Goal: Transaction & Acquisition: Purchase product/service

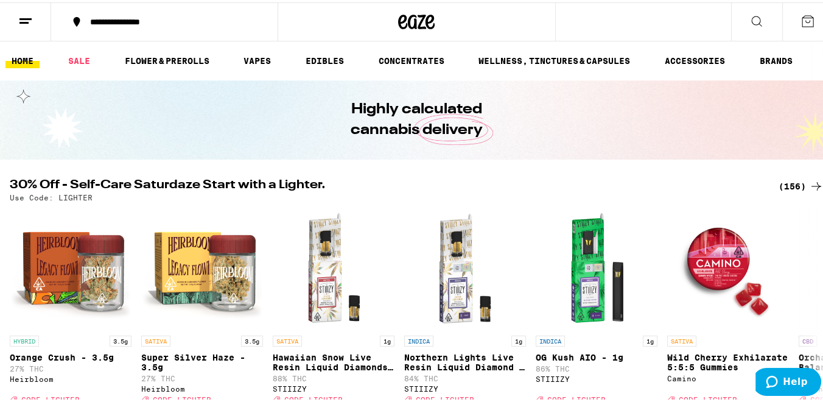
click at [809, 183] on icon at bounding box center [816, 183] width 15 height 15
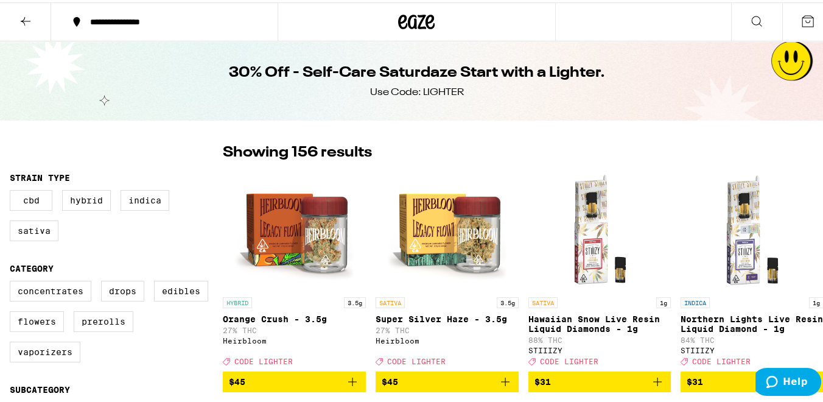
click at [26, 18] on icon at bounding box center [26, 19] width 10 height 9
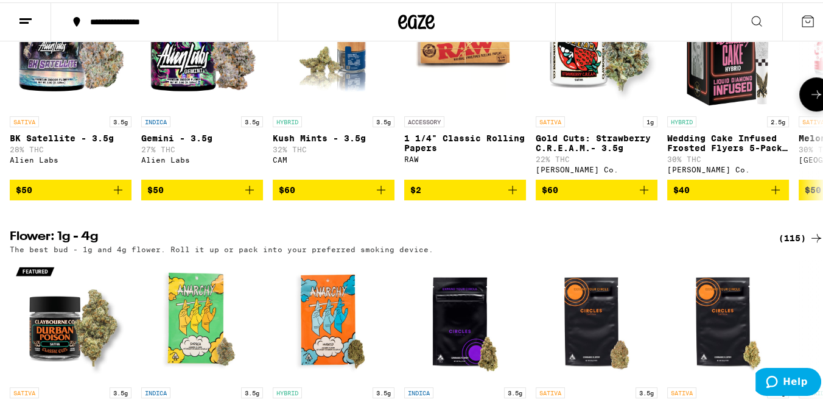
scroll to position [878, 0]
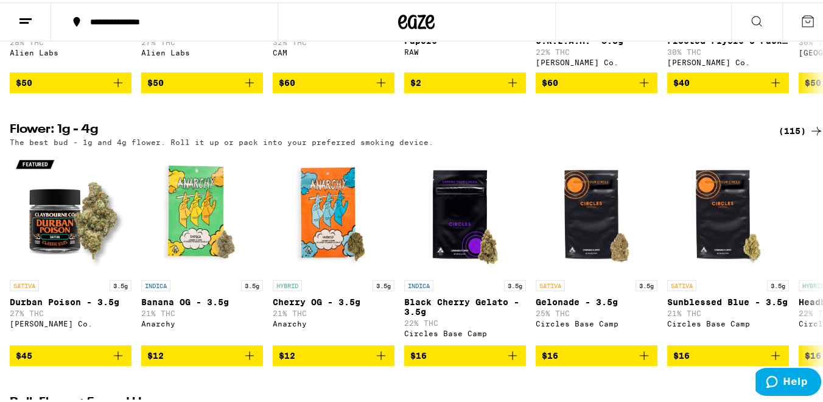
click at [782, 136] on div "(115)" at bounding box center [800, 128] width 45 height 15
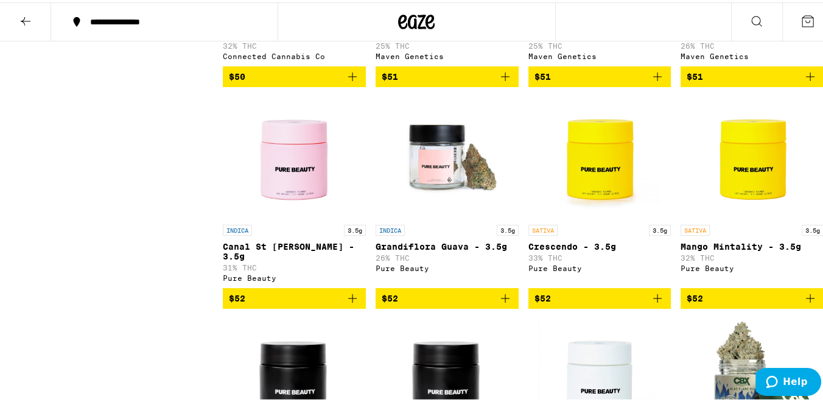
scroll to position [4855, 0]
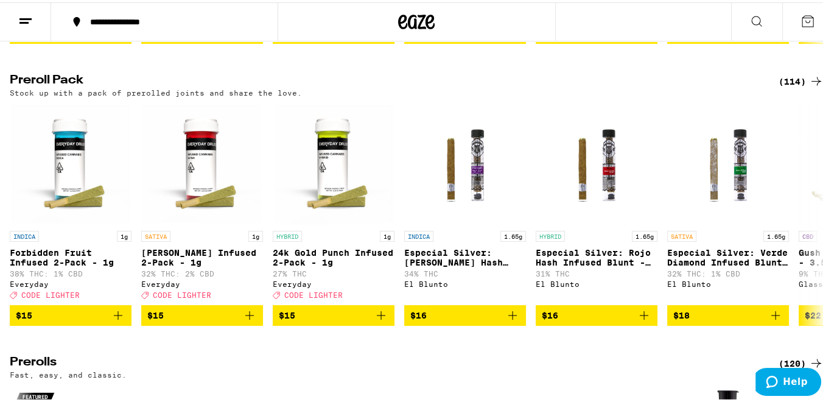
scroll to position [2906, 0]
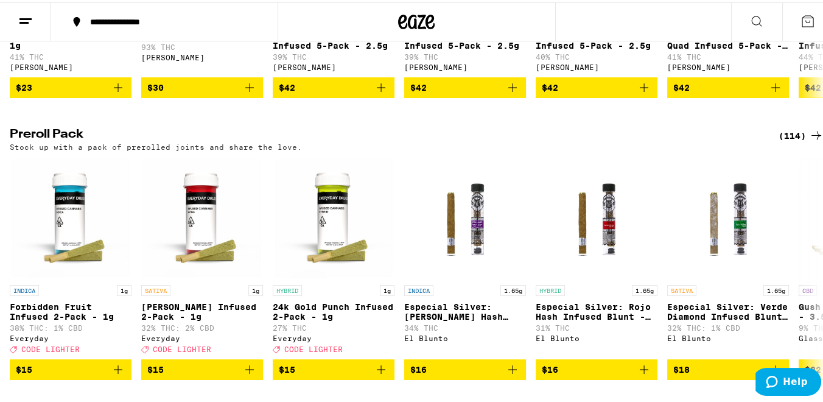
click at [789, 141] on div "(114)" at bounding box center [800, 133] width 45 height 15
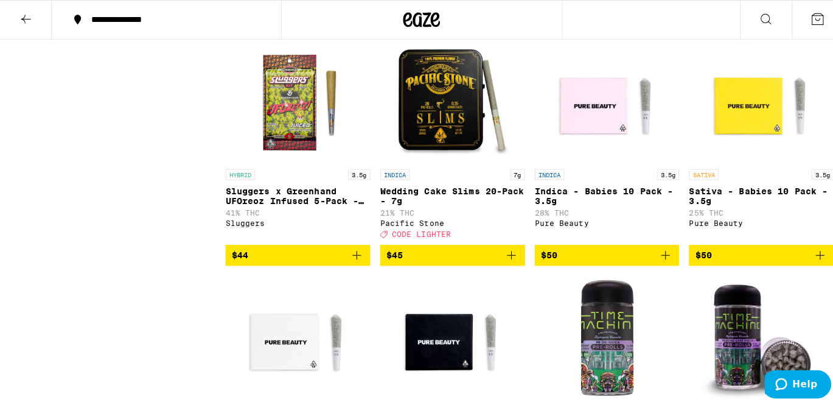
scroll to position [5933, 0]
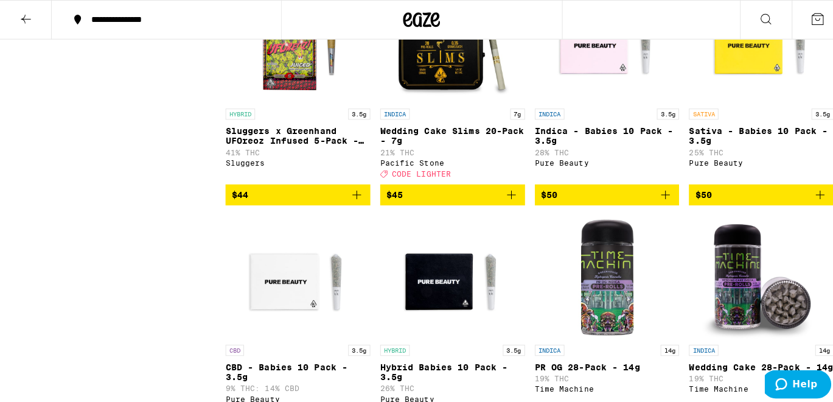
scroll to position [6039, 0]
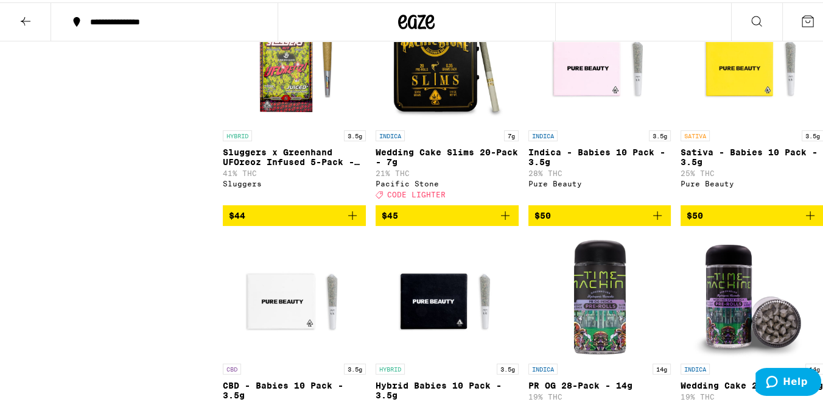
click at [264, 122] on img "Open page for Sluggers x Greenhand UFOreoz Infused 5-Pack - 3.5g from Sluggers" at bounding box center [294, 61] width 122 height 122
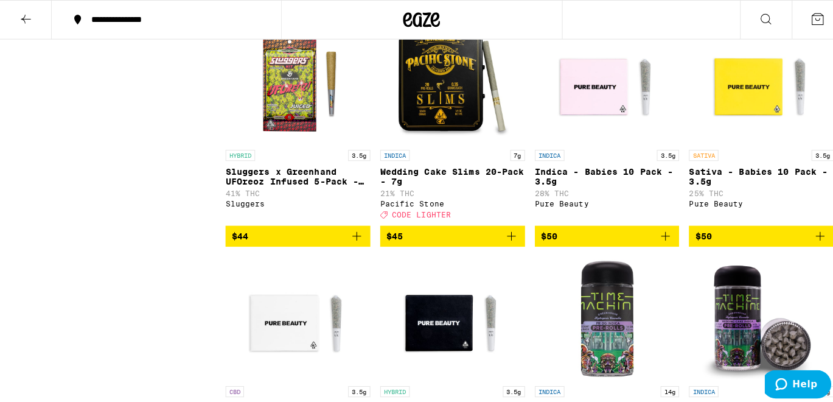
scroll to position [6003, 0]
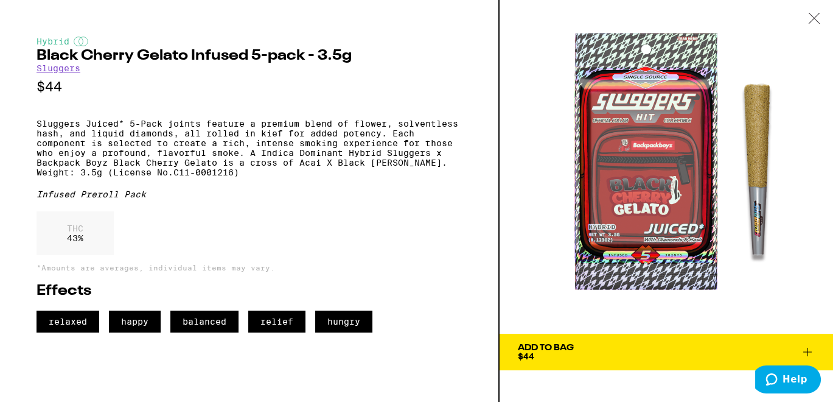
click at [530, 347] on div "Add To Bag" at bounding box center [546, 347] width 56 height 9
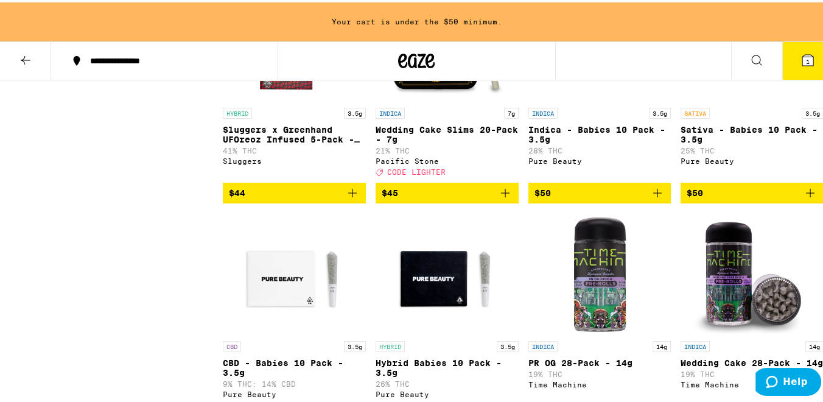
scroll to position [6109, 0]
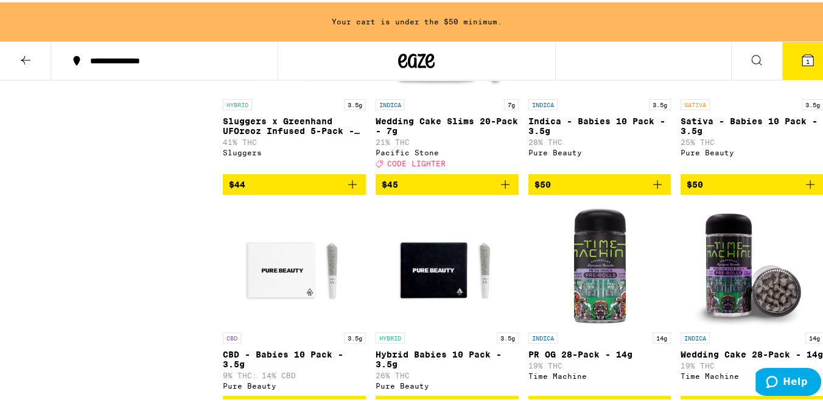
click at [299, 91] on img "Open page for Sluggers x Greenhand UFOreoz Infused 5-Pack - 3.5g from Sluggers" at bounding box center [294, 30] width 122 height 122
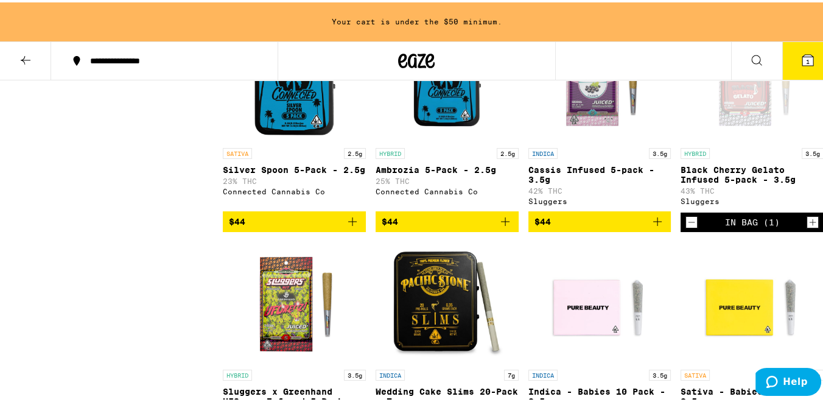
scroll to position [5569, 0]
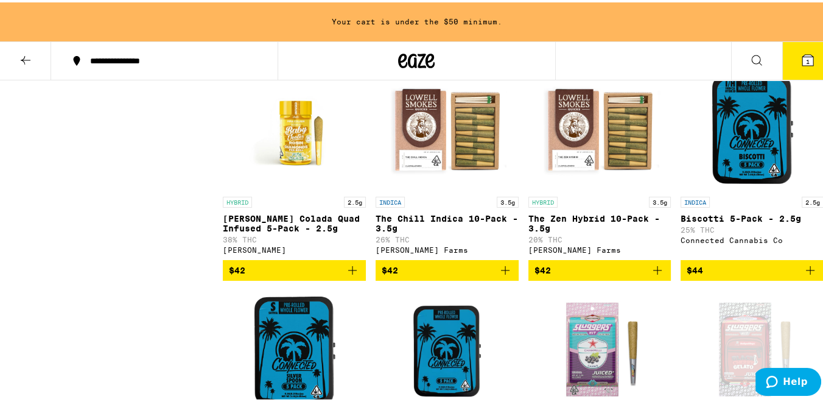
click at [24, 60] on icon at bounding box center [25, 57] width 15 height 15
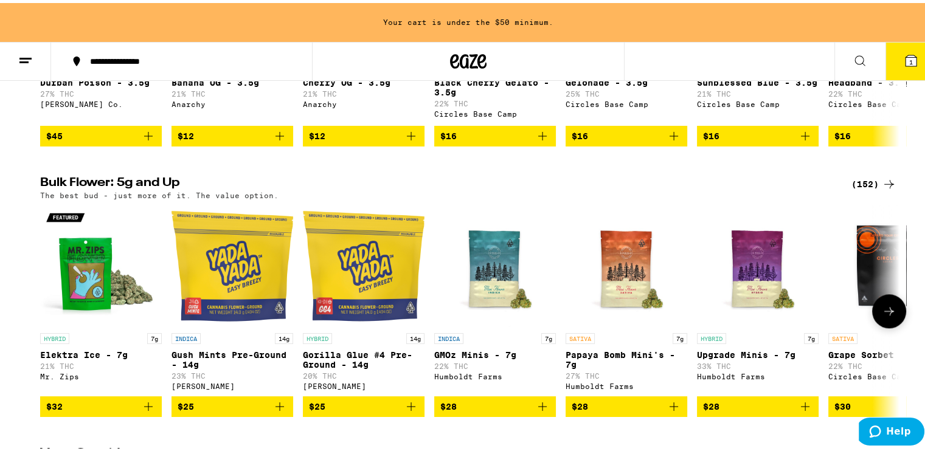
scroll to position [963, 0]
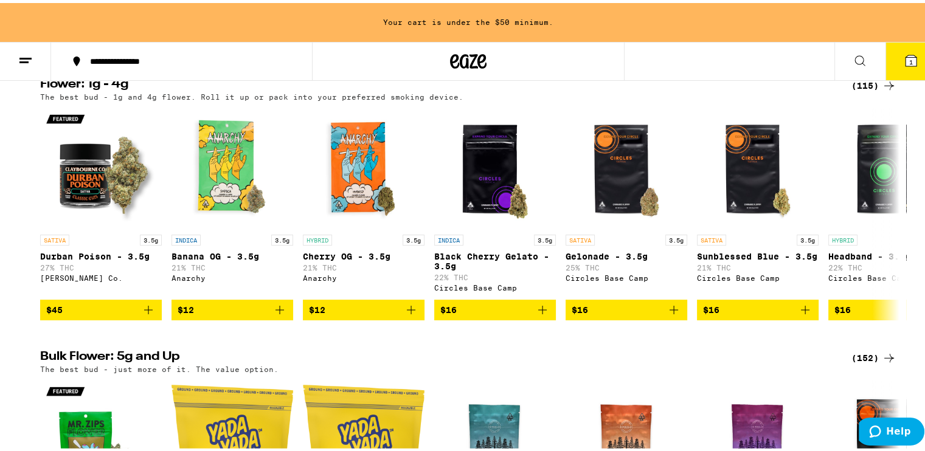
click at [822, 90] on div "(115)" at bounding box center [874, 82] width 45 height 15
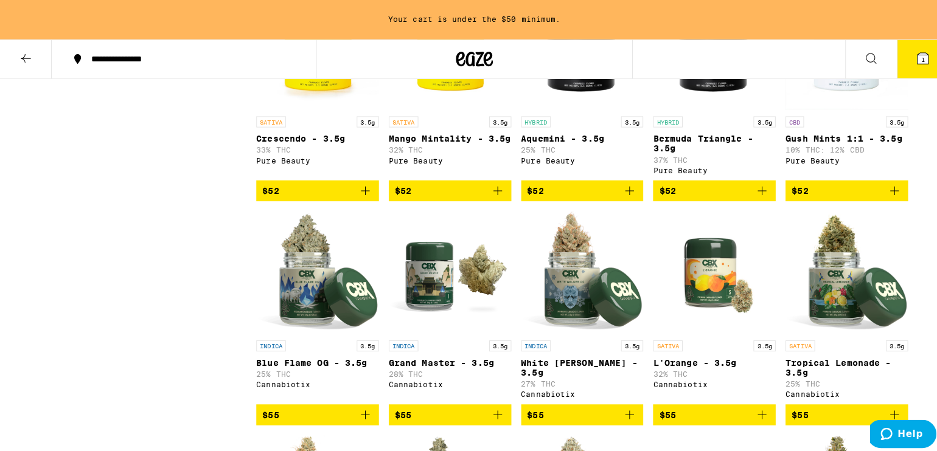
scroll to position [4182, 0]
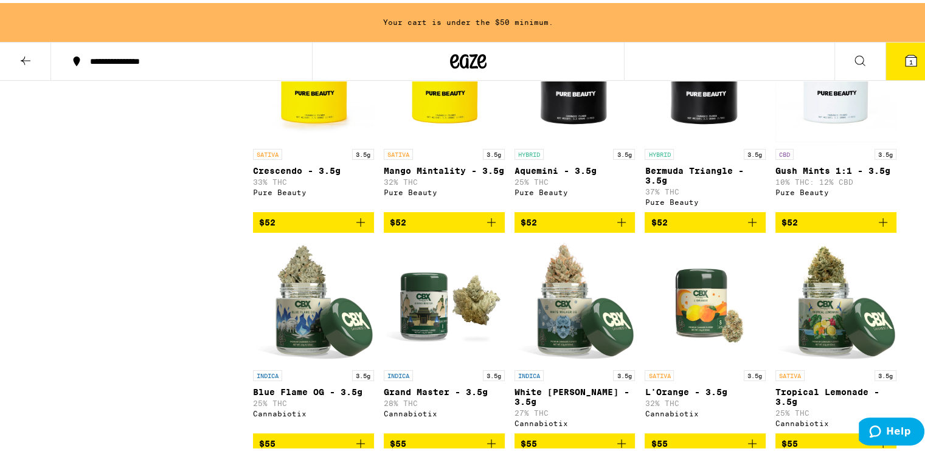
click at [298, 157] on div "SATIVA 3.5g" at bounding box center [313, 151] width 121 height 11
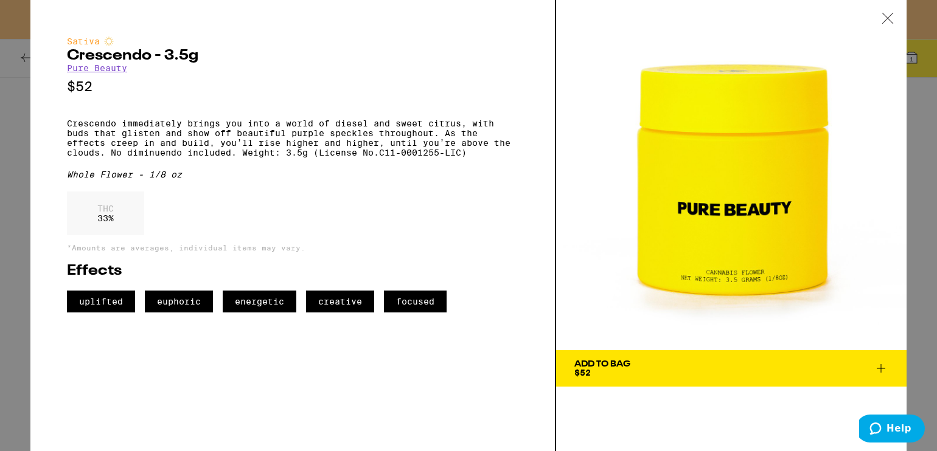
drag, startPoint x: 584, startPoint y: 363, endPoint x: 532, endPoint y: 321, distance: 66.6
click at [583, 363] on div "Add To Bag" at bounding box center [602, 364] width 56 height 9
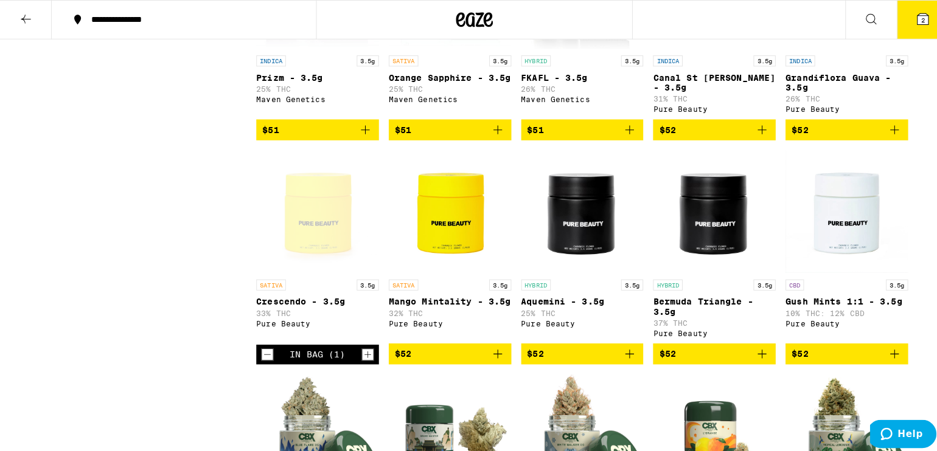
scroll to position [3991, 0]
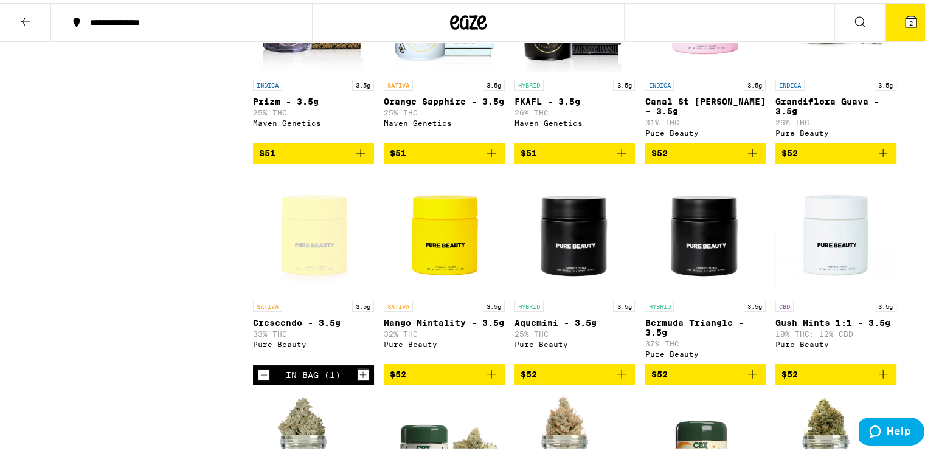
click at [558, 140] on link "HYBRID 3.5g FKAFL - 3.5g 26% THC Maven Genetics" at bounding box center [575, 44] width 121 height 191
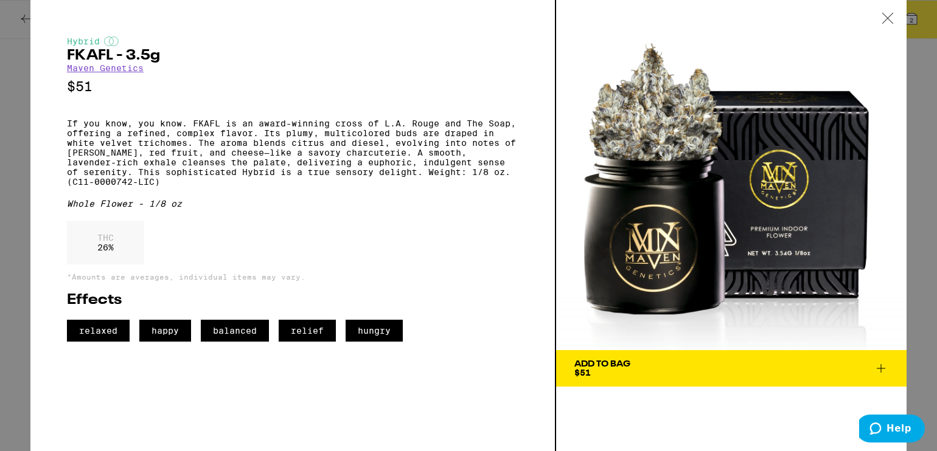
drag, startPoint x: 607, startPoint y: 365, endPoint x: 604, endPoint y: 360, distance: 6.3
click at [608, 363] on div "Add To Bag" at bounding box center [602, 364] width 56 height 9
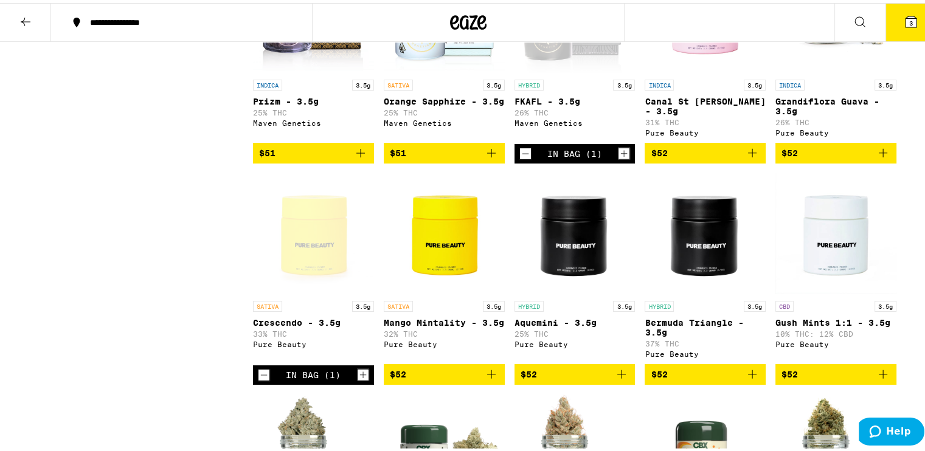
click at [822, 21] on span "3" at bounding box center [912, 19] width 4 height 7
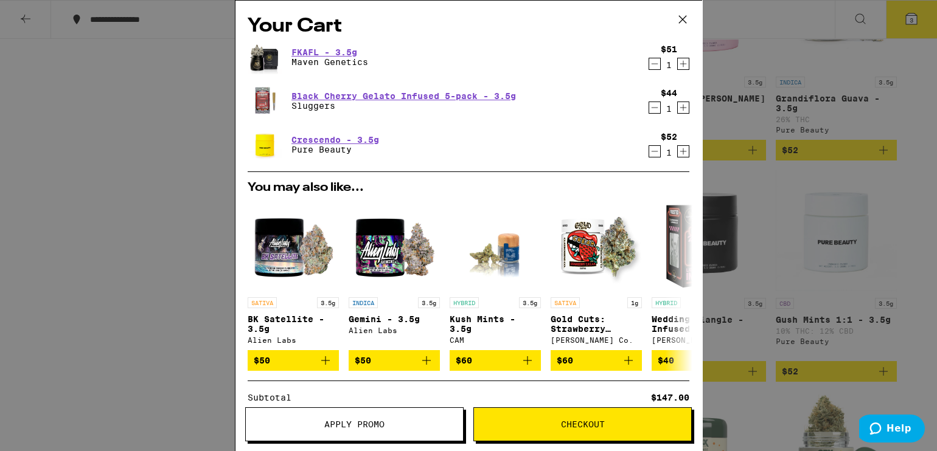
click at [649, 153] on icon "Decrement" at bounding box center [654, 151] width 11 height 15
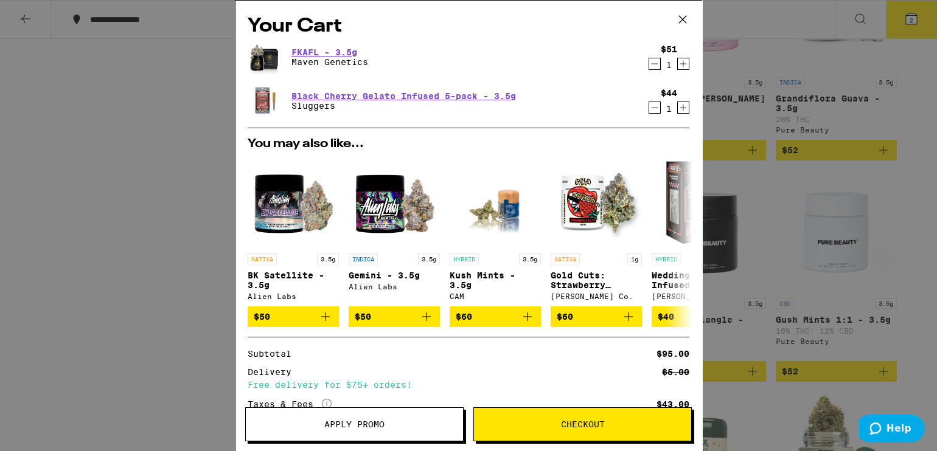
click at [649, 64] on icon "Decrement" at bounding box center [654, 64] width 11 height 15
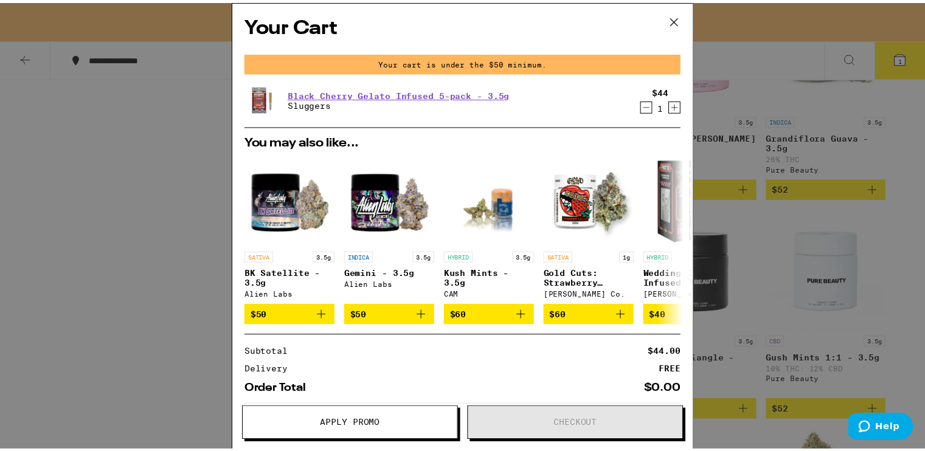
scroll to position [4030, 0]
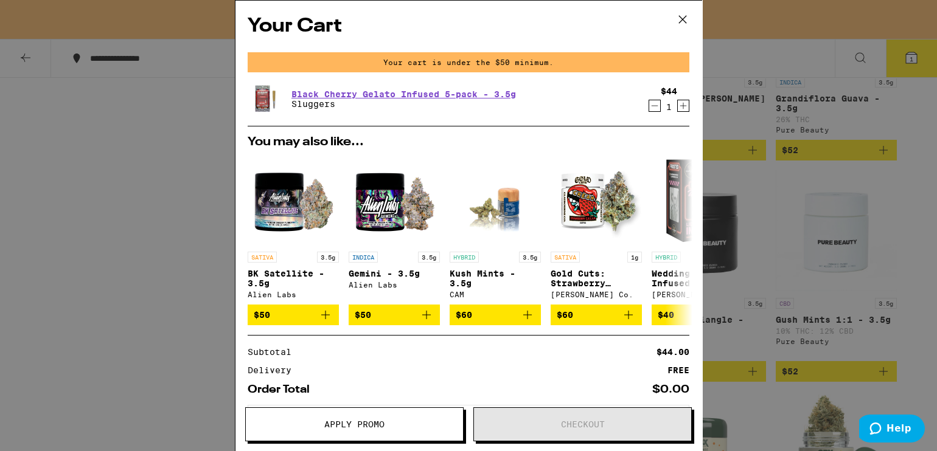
click at [682, 21] on icon at bounding box center [682, 19] width 18 height 18
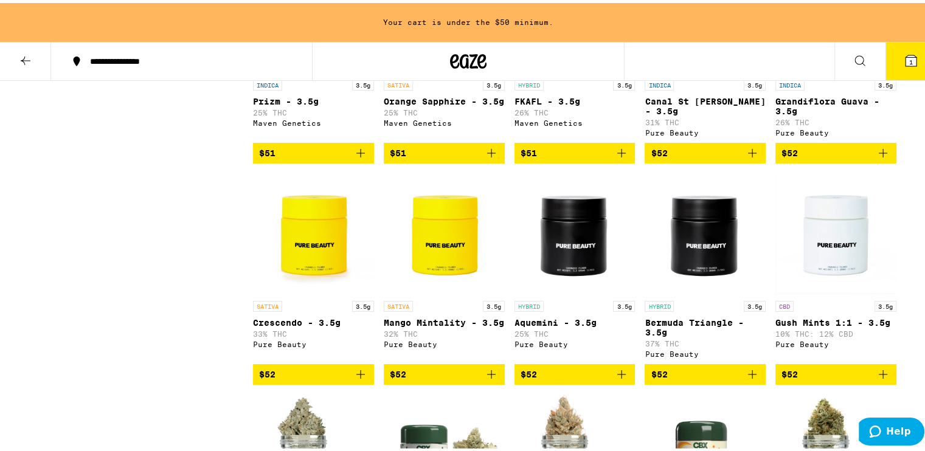
click at [32, 57] on icon at bounding box center [25, 57] width 15 height 15
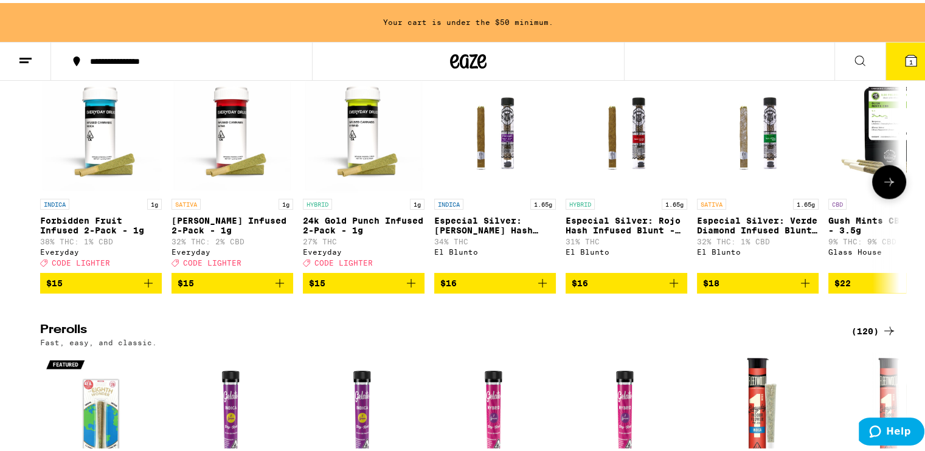
scroll to position [2890, 0]
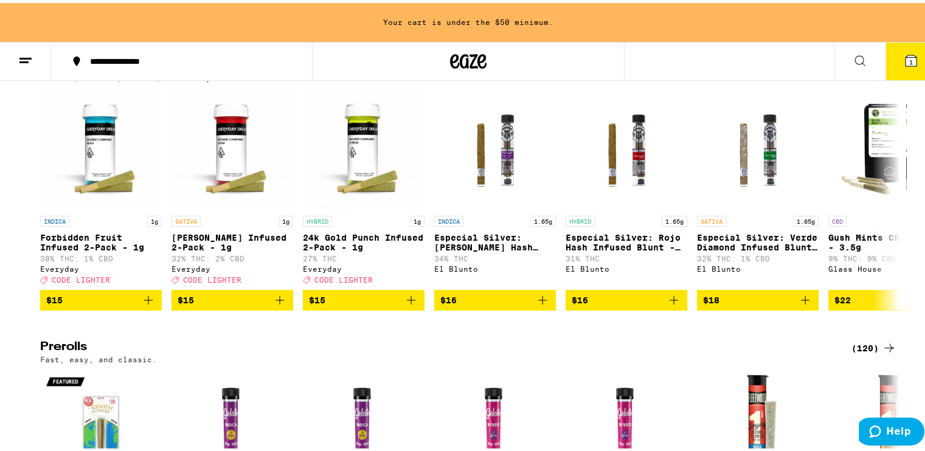
click at [822, 71] on div "(114)" at bounding box center [874, 64] width 45 height 15
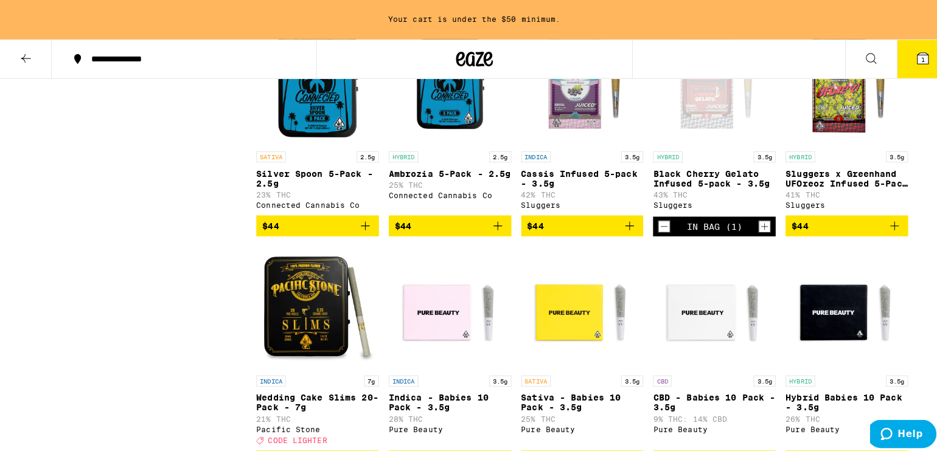
scroll to position [4714, 0]
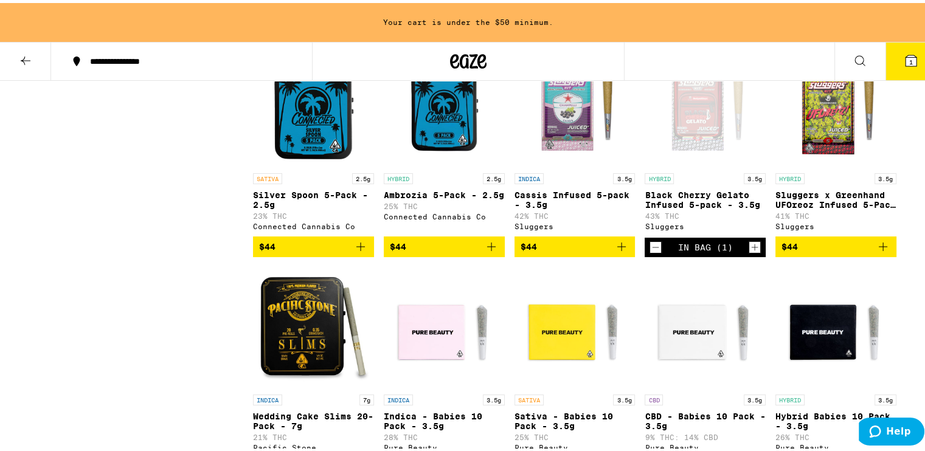
click at [563, 207] on p "Cassis Infused 5-pack - 3.5g" at bounding box center [575, 196] width 121 height 19
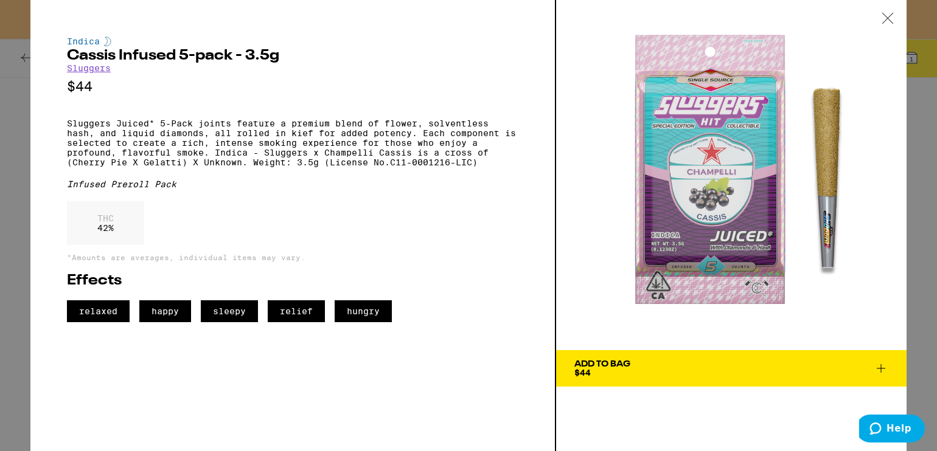
click at [596, 365] on div "Add To Bag" at bounding box center [602, 364] width 56 height 9
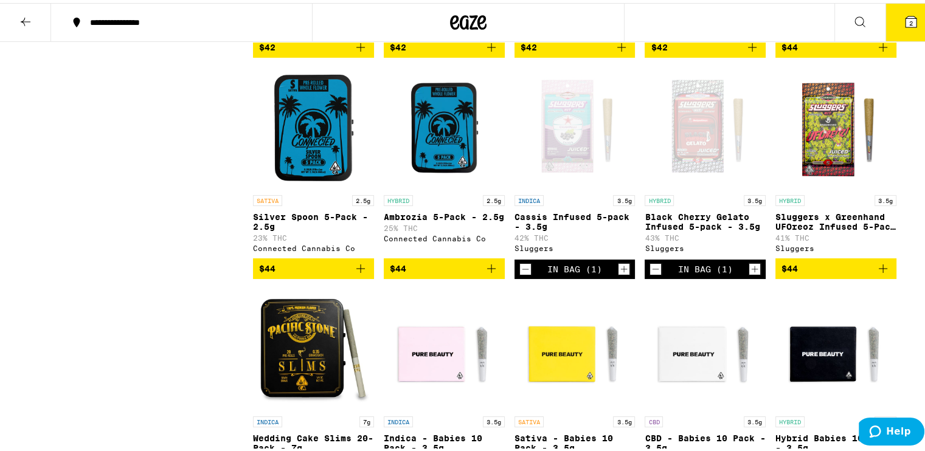
scroll to position [4675, 0]
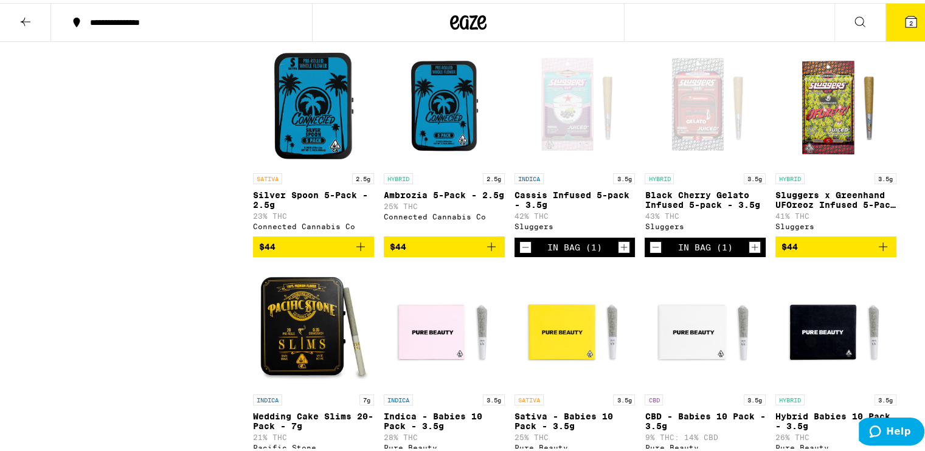
click at [822, 164] on img "Open page for Sluggers x Greenhand UFOreoz Infused 5-Pack - 3.5g from Sluggers" at bounding box center [836, 104] width 121 height 122
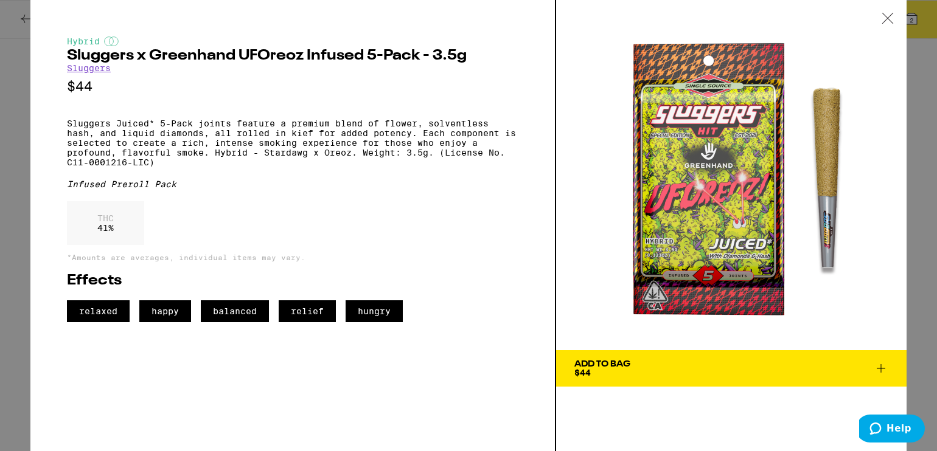
click at [633, 368] on span "Add To Bag $44" at bounding box center [731, 368] width 314 height 17
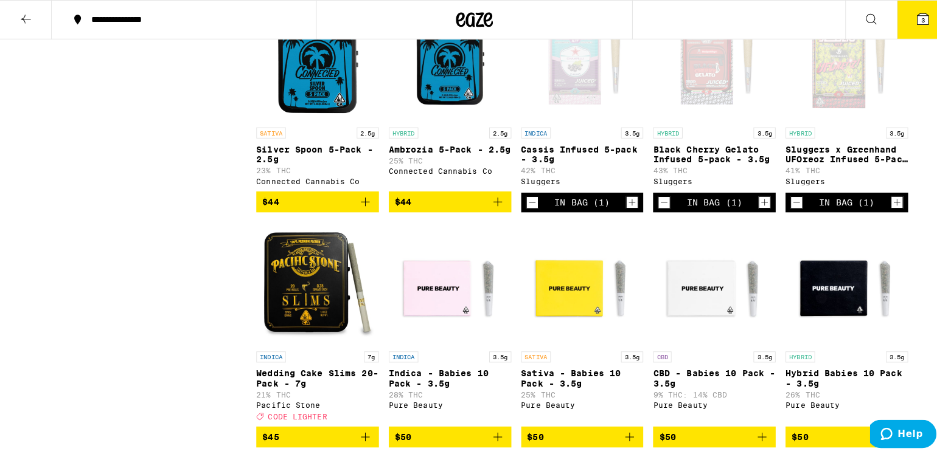
scroll to position [4751, 0]
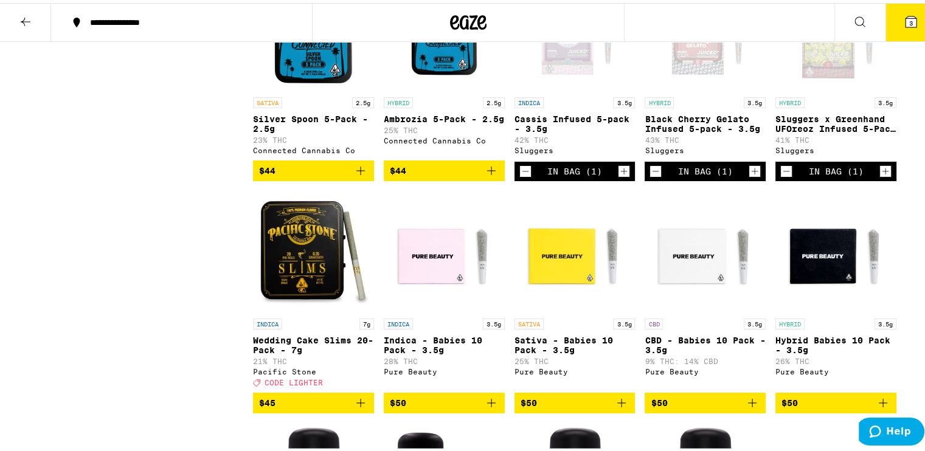
click at [822, 16] on icon at bounding box center [911, 19] width 15 height 15
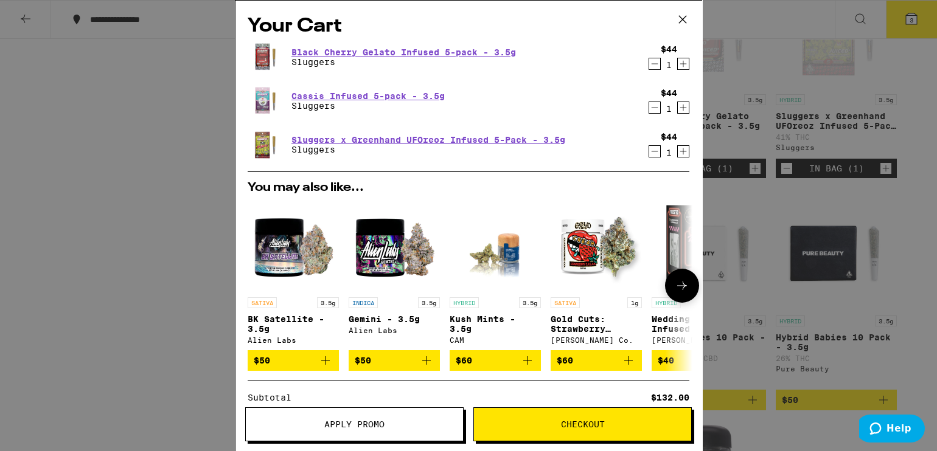
scroll to position [141, 0]
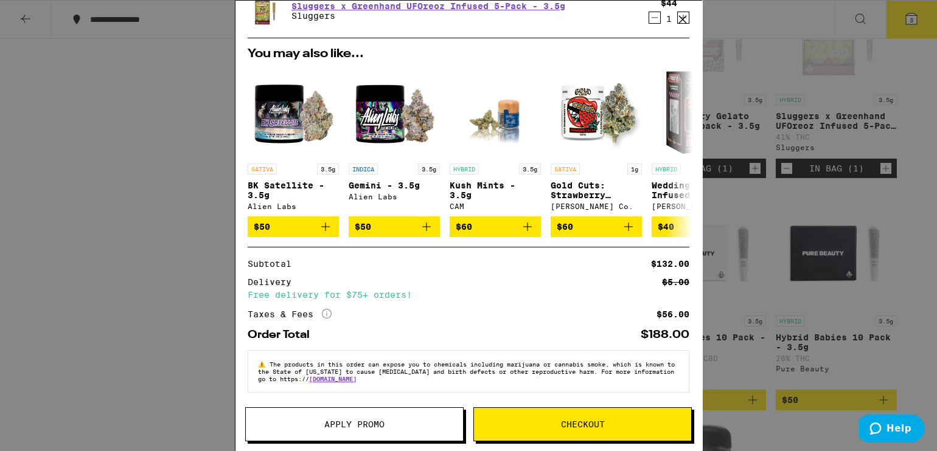
click at [538, 401] on button "Checkout" at bounding box center [582, 425] width 218 height 34
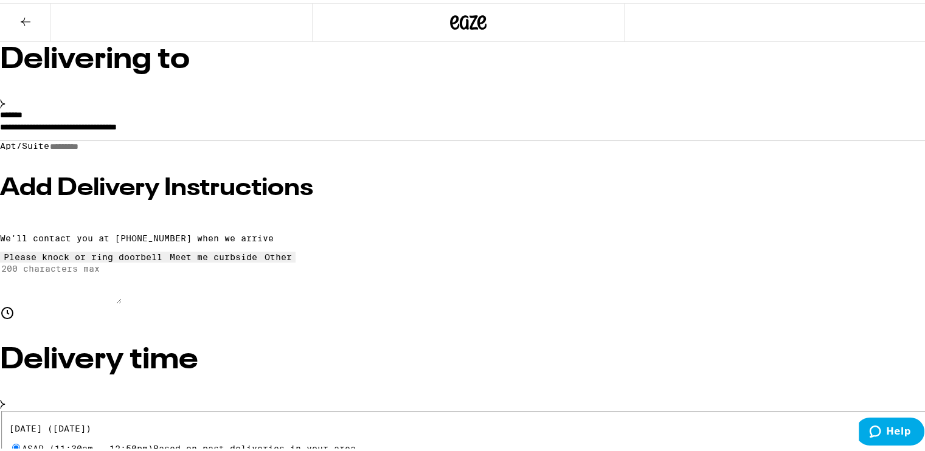
scroll to position [380, 0]
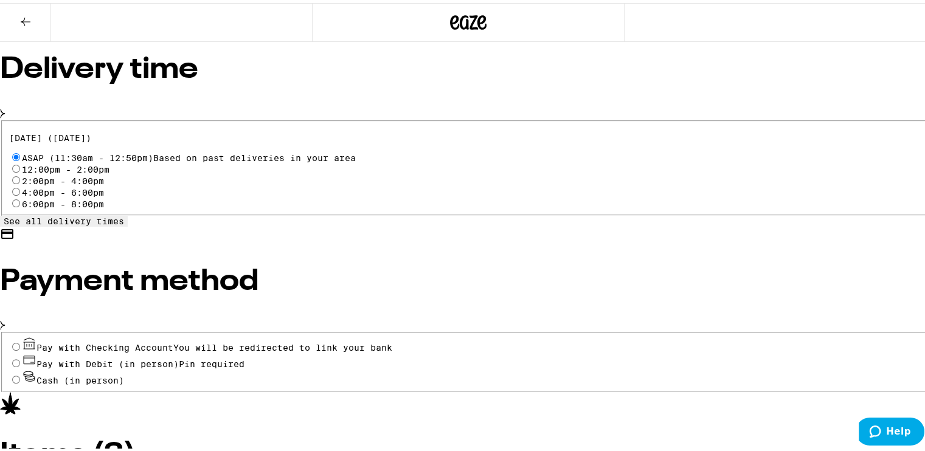
click at [20, 373] on input "Cash (in person)" at bounding box center [16, 377] width 8 height 8
radio input "true"
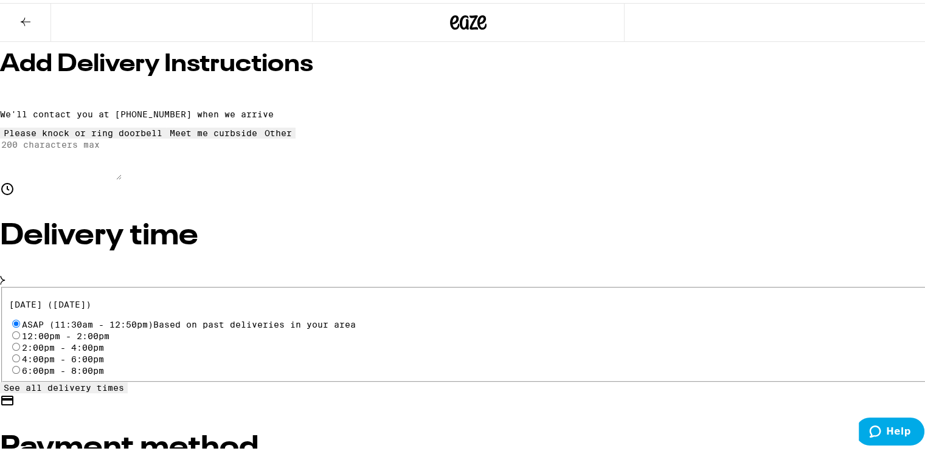
scroll to position [26, 0]
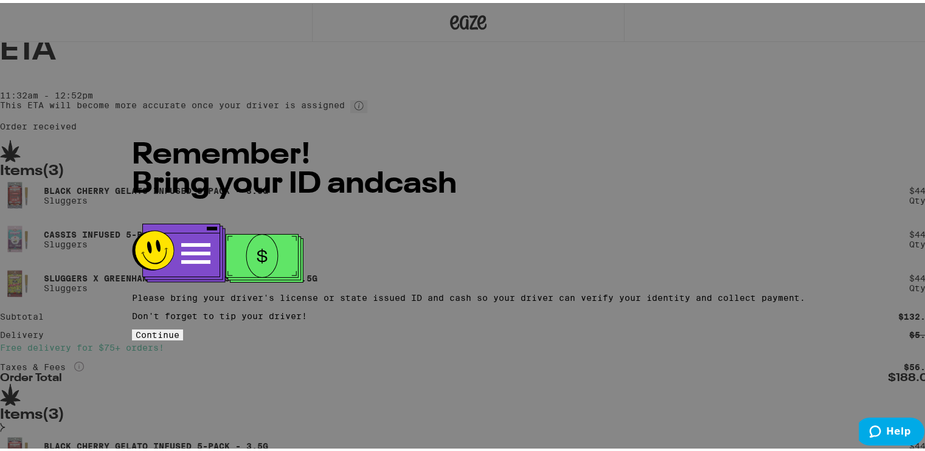
click at [179, 327] on span "Continue" at bounding box center [158, 332] width 44 height 10
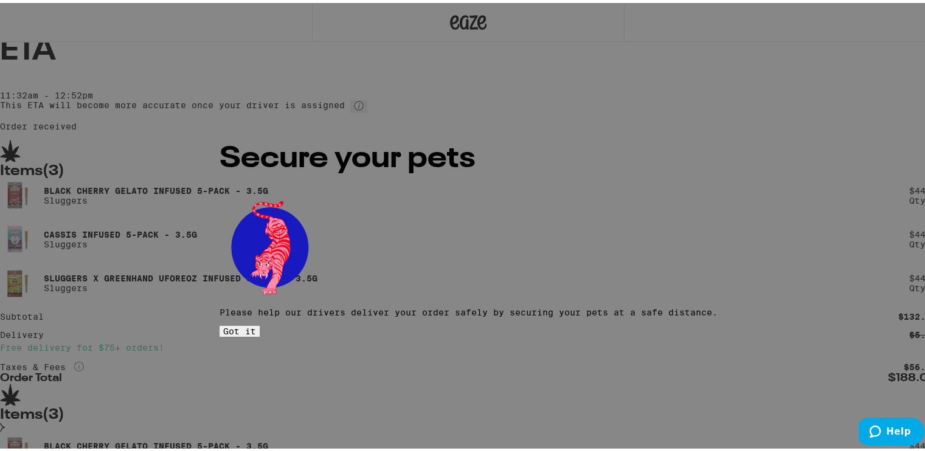
click at [256, 324] on span "Got it" at bounding box center [239, 329] width 33 height 10
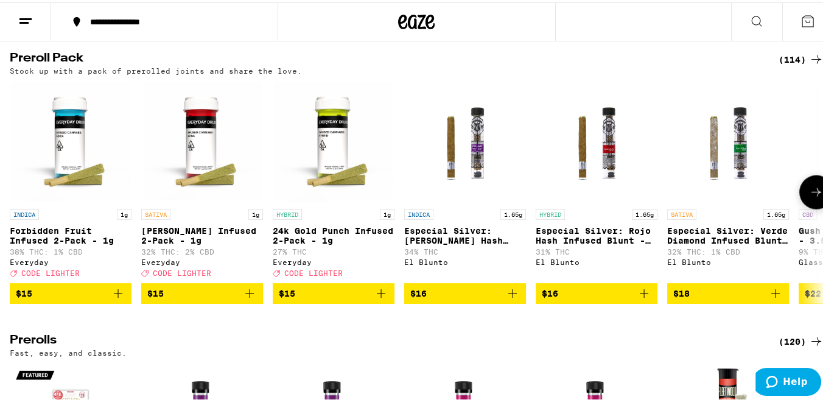
scroll to position [2974, 0]
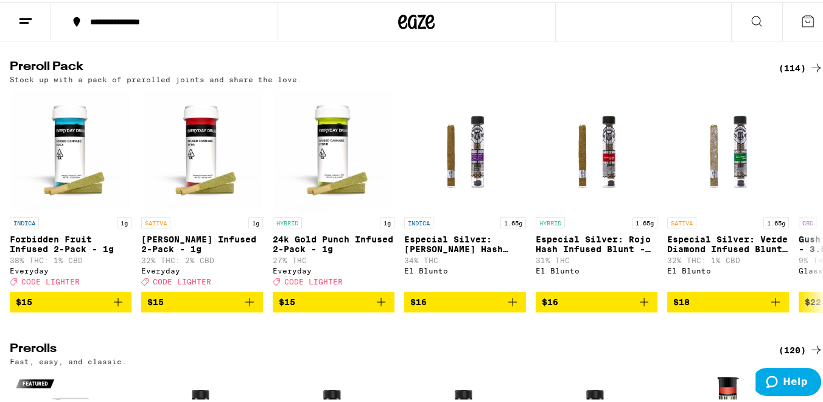
click at [784, 73] on div "(114)" at bounding box center [800, 65] width 45 height 15
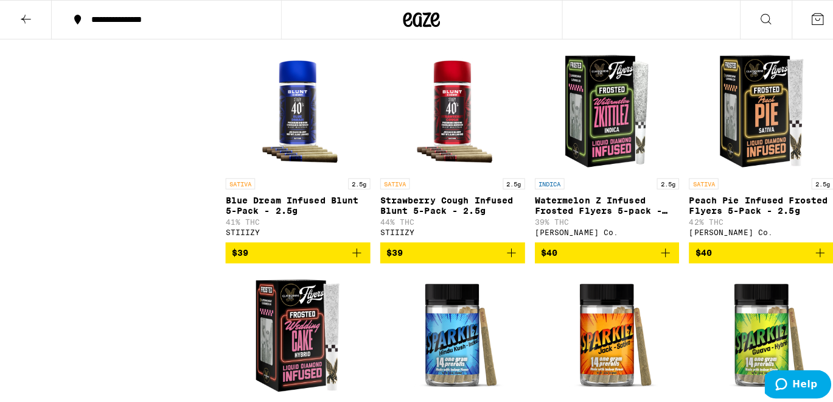
scroll to position [4123, 0]
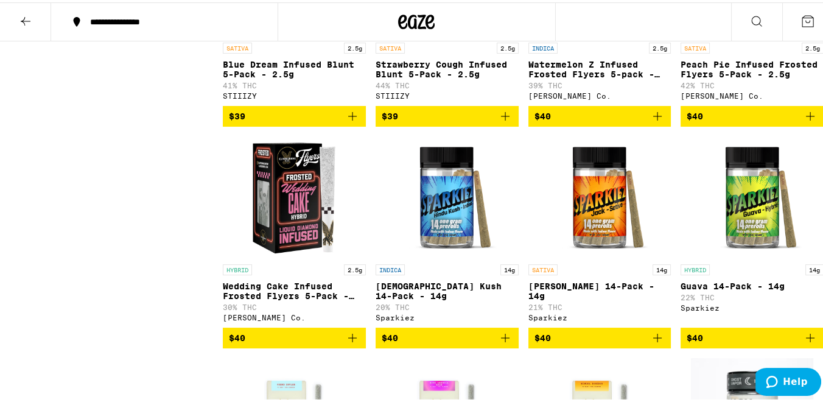
click at [711, 77] on p "Peach Pie Infused Frosted Flyers 5-Pack - 2.5g" at bounding box center [751, 66] width 143 height 19
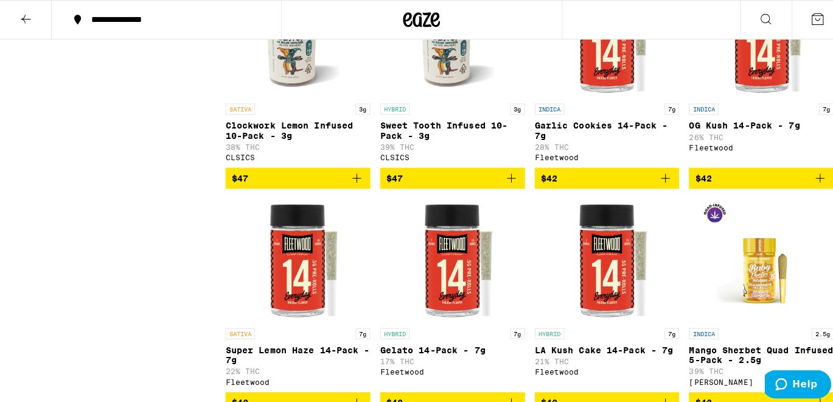
scroll to position [4815, 0]
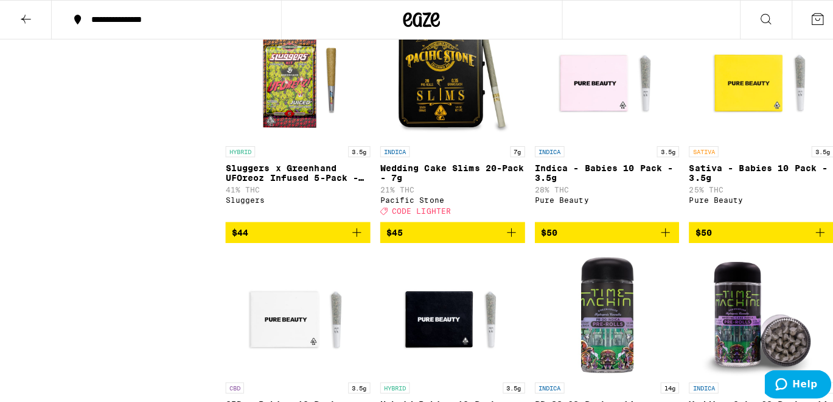
scroll to position [6050, 0]
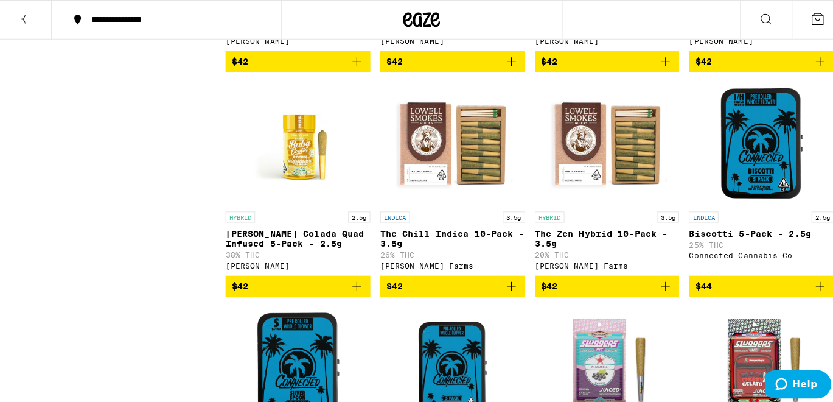
scroll to position [5498, 0]
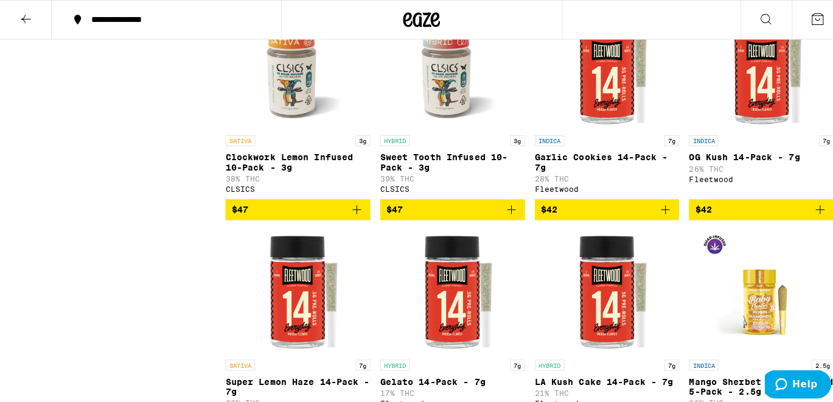
scroll to position [4638, 0]
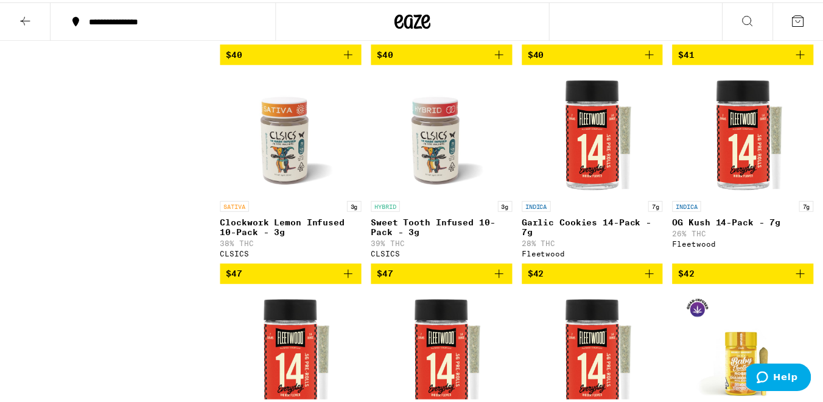
scroll to position [4532, 0]
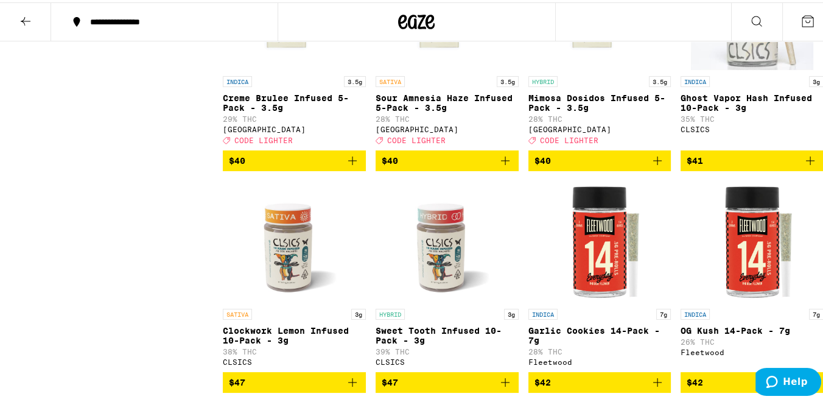
click at [580, 110] on p "Mimosa Dosidos Infused 5-Pack - 3.5g" at bounding box center [599, 100] width 143 height 19
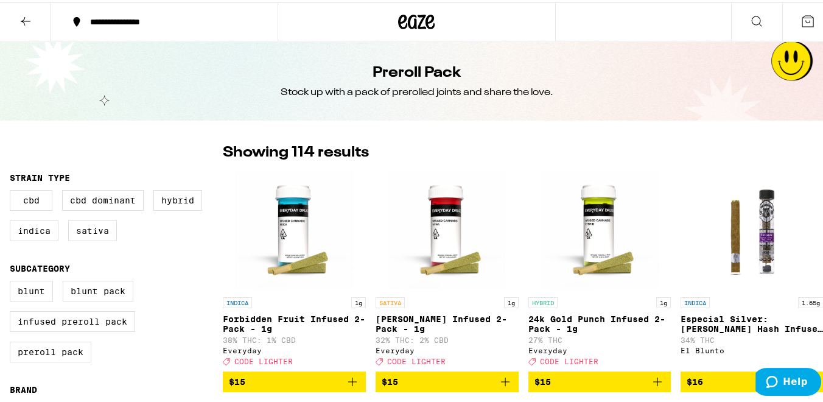
click at [24, 15] on icon at bounding box center [25, 19] width 15 height 15
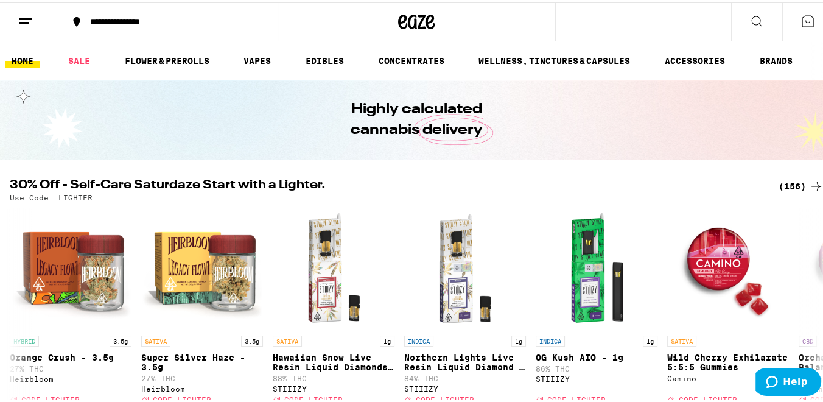
scroll to position [946, 0]
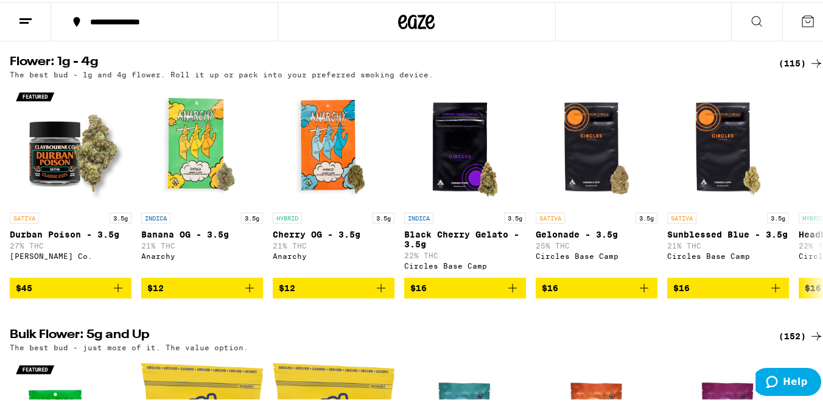
click at [782, 68] on div "(115)" at bounding box center [800, 61] width 45 height 15
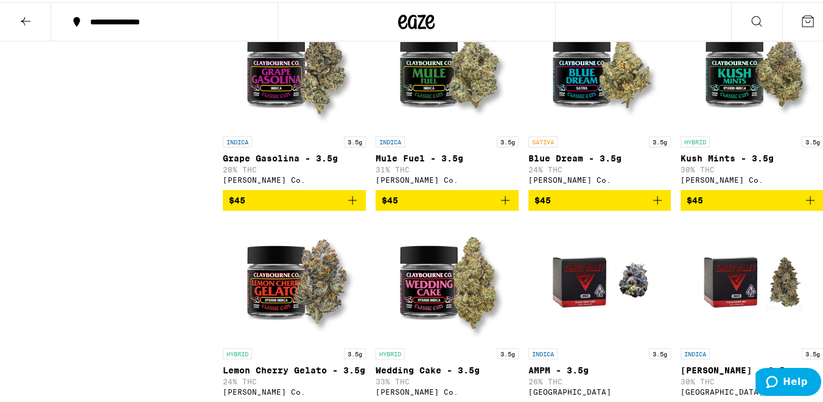
scroll to position [3177, 0]
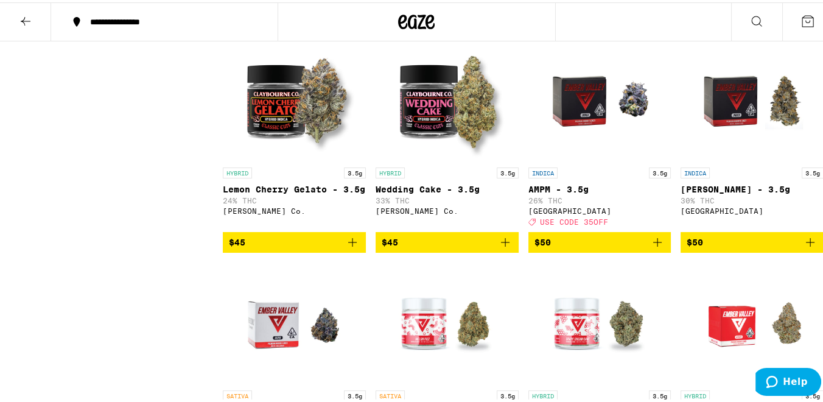
click at [593, 192] on p "AMPM - 3.5g" at bounding box center [599, 187] width 143 height 10
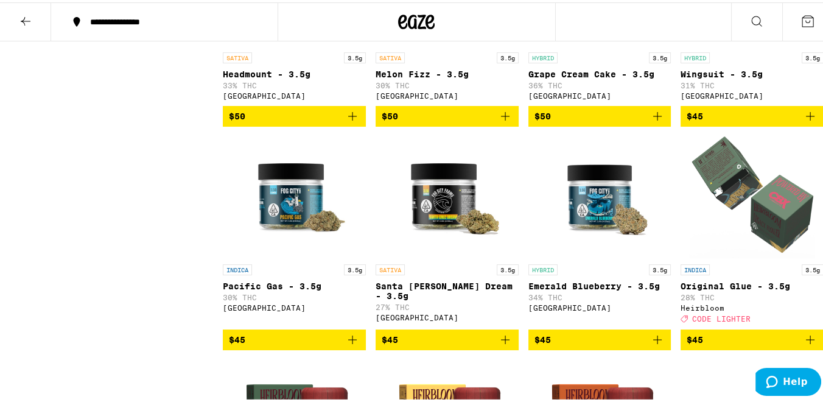
scroll to position [3379, 0]
